Goal: Task Accomplishment & Management: Complete application form

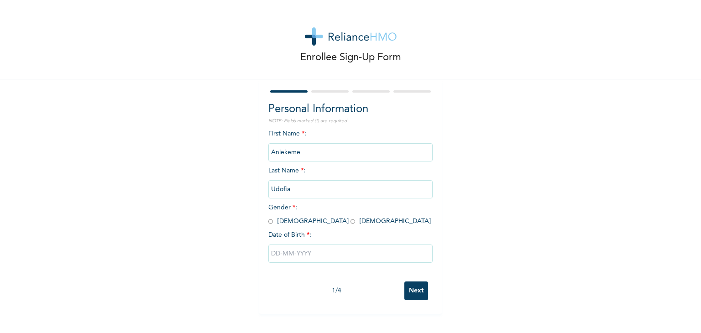
click at [263, 221] on div "Personal Information NOTE: Fields marked (*) are required First Name * : [PERSO…" at bounding box center [350, 196] width 183 height 235
click at [268, 221] on input "radio" at bounding box center [270, 221] width 5 height 9
radio input "true"
click at [293, 254] on input "text" at bounding box center [350, 254] width 164 height 18
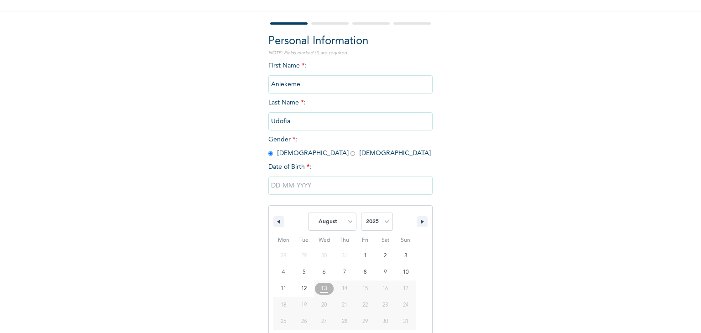
scroll to position [82, 0]
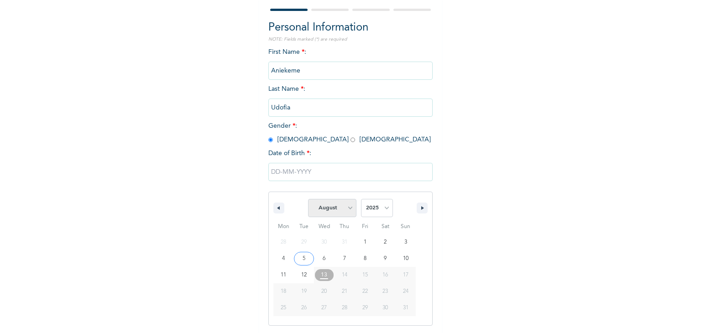
click at [347, 212] on select "January February March April May June July August September October November De…" at bounding box center [332, 208] width 48 height 18
click at [308, 199] on select "January February March April May June July August September October November De…" at bounding box center [332, 208] width 48 height 18
select select "7"
click at [380, 210] on select "2025 2024 2023 2022 2021 2020 2019 2018 2017 2016 2015 2014 2013 2012 2011 2010…" at bounding box center [377, 208] width 32 height 18
select select "1993"
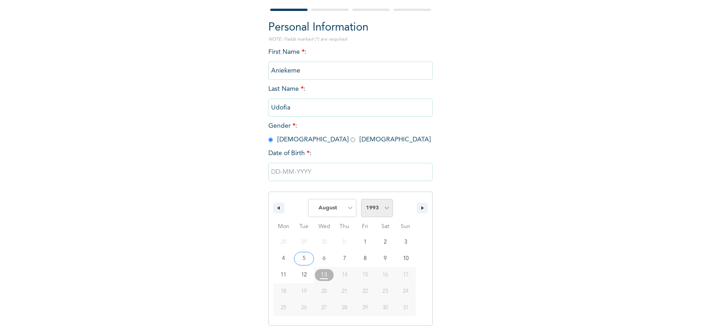
click at [361, 199] on select "2025 2024 2023 2022 2021 2020 2019 2018 2017 2016 2015 2014 2013 2012 2011 2010…" at bounding box center [377, 208] width 32 height 18
click at [341, 206] on select "January February March April May June July August September October November De…" at bounding box center [332, 208] width 48 height 18
select select "11"
click at [308, 199] on select "January February March April May June July August September October November De…" at bounding box center [332, 208] width 48 height 18
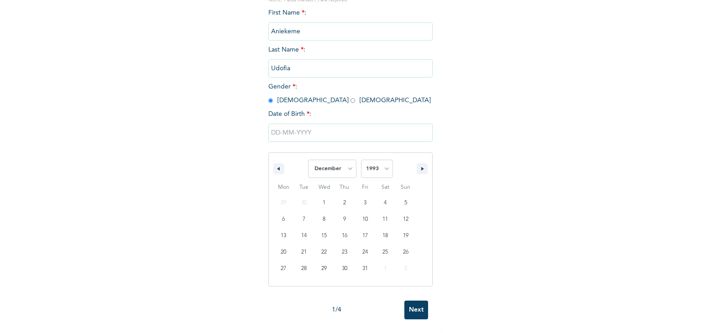
scroll to position [128, 0]
type input "[DATE]"
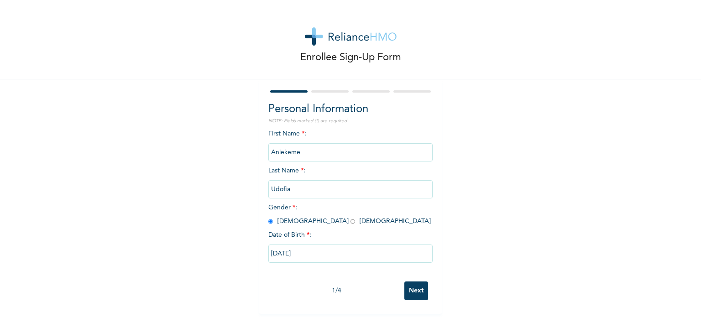
scroll to position [0, 0]
click at [412, 285] on input "Next" at bounding box center [416, 291] width 24 height 19
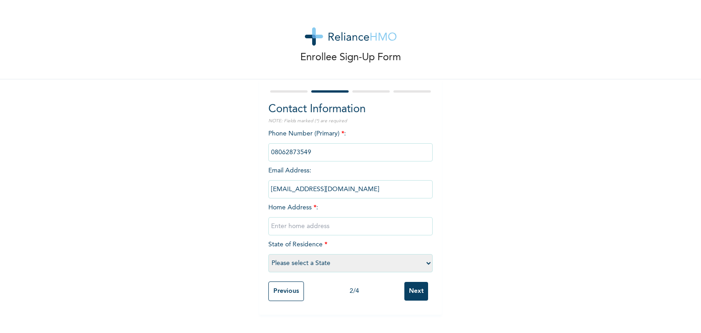
click at [325, 226] on input "text" at bounding box center [350, 226] width 164 height 18
click at [286, 229] on input "text" at bounding box center [350, 226] width 164 height 18
type input "[STREET_ADDRESS]"
click at [317, 260] on select "Please select a State [PERSON_NAME] (FCT) [PERSON_NAME] Ibom [GEOGRAPHIC_DATA] …" at bounding box center [350, 263] width 164 height 18
select select "25"
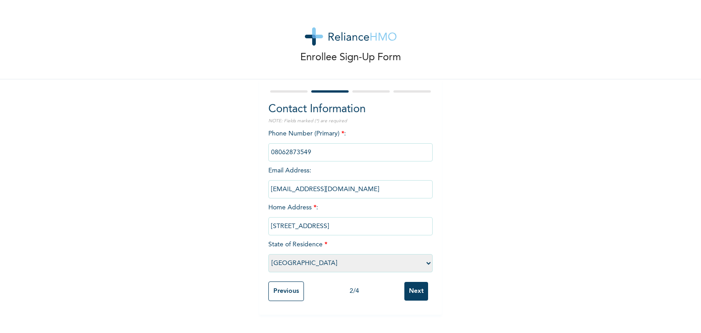
click at [268, 254] on select "Please select a State [PERSON_NAME] (FCT) [PERSON_NAME] Ibom [GEOGRAPHIC_DATA] …" at bounding box center [350, 263] width 164 height 18
click at [406, 293] on input "Next" at bounding box center [416, 291] width 24 height 19
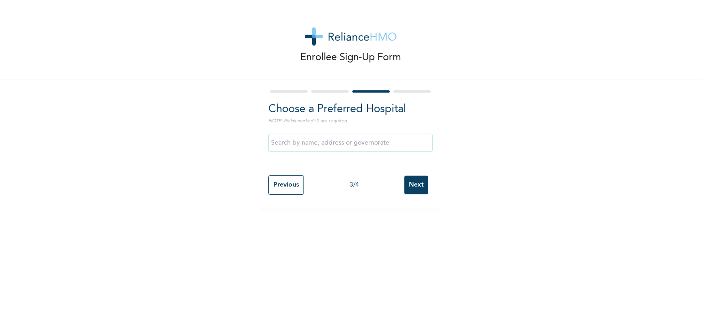
click at [351, 146] on input "text" at bounding box center [350, 143] width 164 height 18
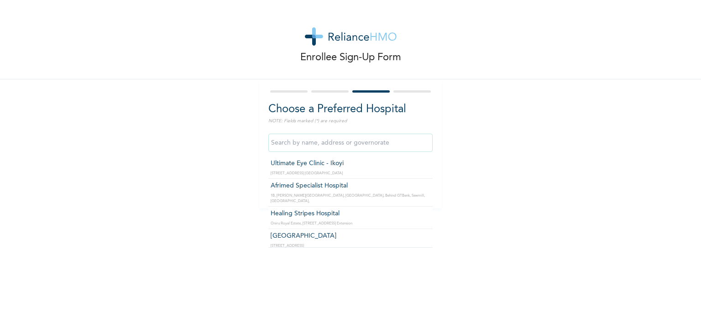
click at [351, 141] on input "text" at bounding box center [350, 143] width 164 height 18
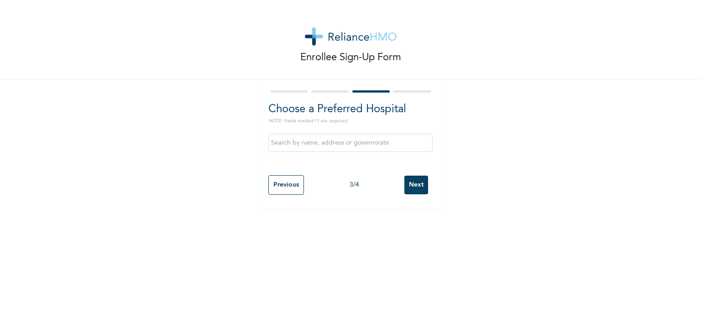
click at [492, 139] on div "Enrollee Sign-Up Form Choose a Preferred Hospital NOTE: Fields marked (*) are r…" at bounding box center [350, 104] width 701 height 209
click at [400, 147] on input "text" at bounding box center [350, 143] width 164 height 18
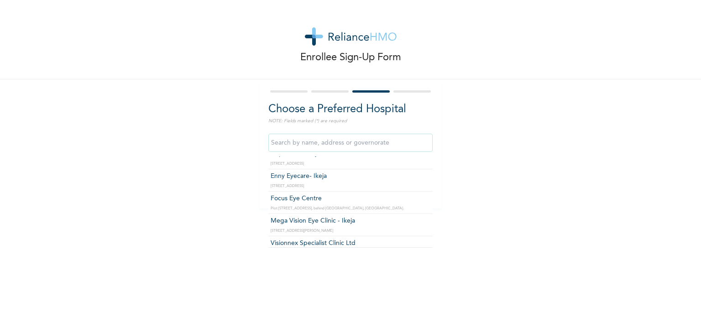
scroll to position [3058, 0]
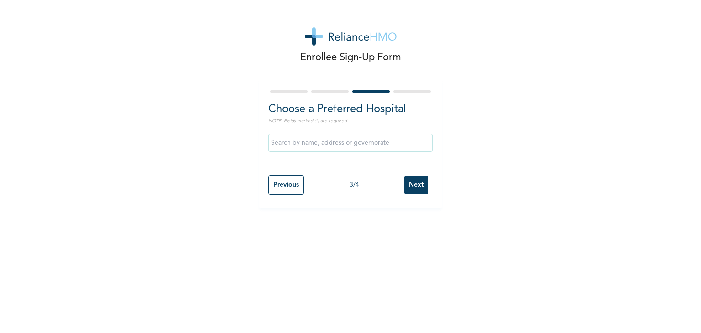
click at [466, 173] on div "Enrollee Sign-Up Form Choose a Preferred Hospital NOTE: Fields marked (*) are r…" at bounding box center [350, 104] width 701 height 209
click at [422, 184] on input "Next" at bounding box center [416, 185] width 24 height 19
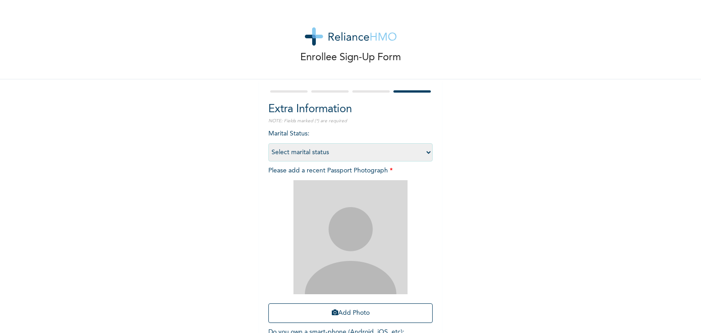
click at [422, 155] on select "Select marital status [DEMOGRAPHIC_DATA] Married [DEMOGRAPHIC_DATA] Widow/[DEMO…" at bounding box center [350, 152] width 164 height 18
select select "1"
click at [268, 143] on select "Select marital status [DEMOGRAPHIC_DATA] Married [DEMOGRAPHIC_DATA] Widow/[DEMO…" at bounding box center [350, 152] width 164 height 18
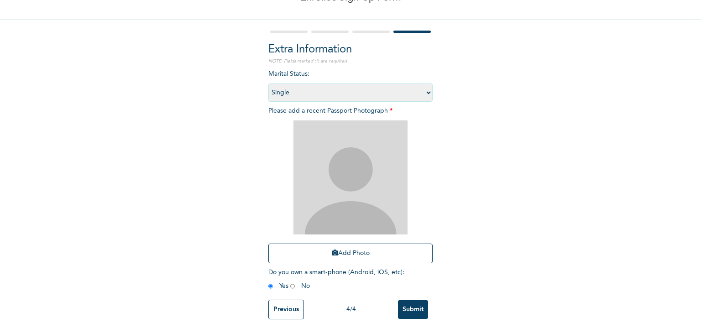
scroll to position [66, 0]
